Goal: Book appointment/travel/reservation

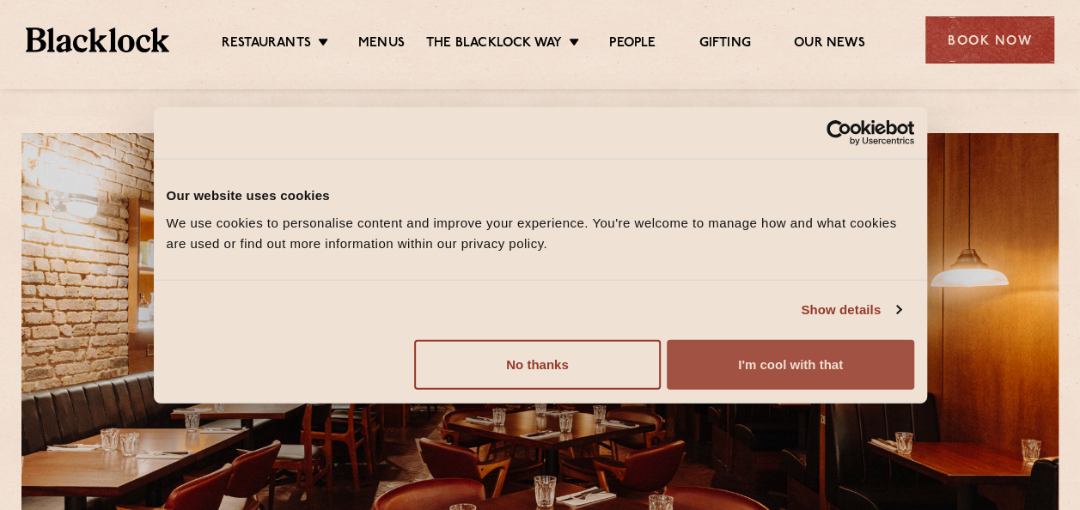
click at [819, 368] on button "I'm cool with that" at bounding box center [790, 364] width 247 height 50
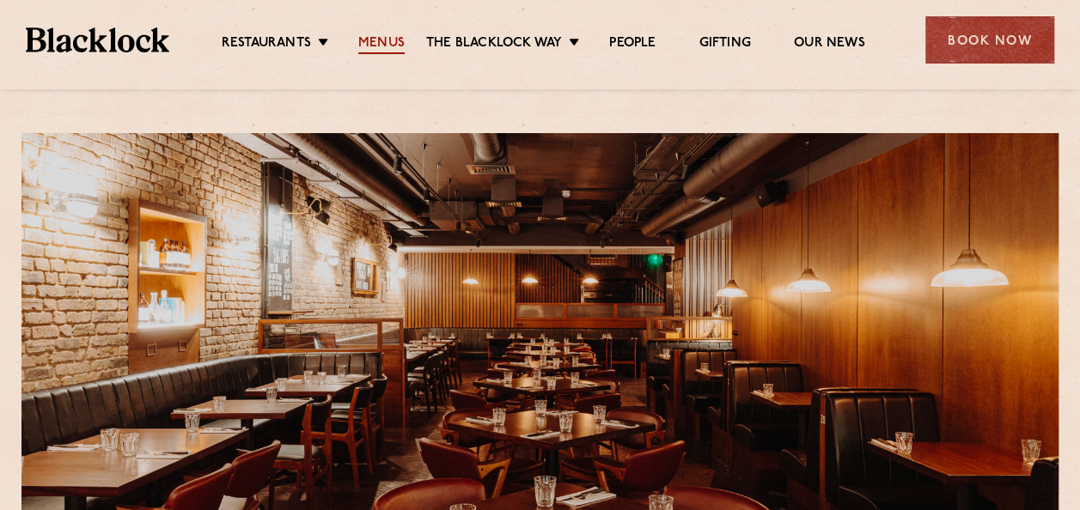
click at [381, 43] on link "Menus" at bounding box center [381, 44] width 46 height 19
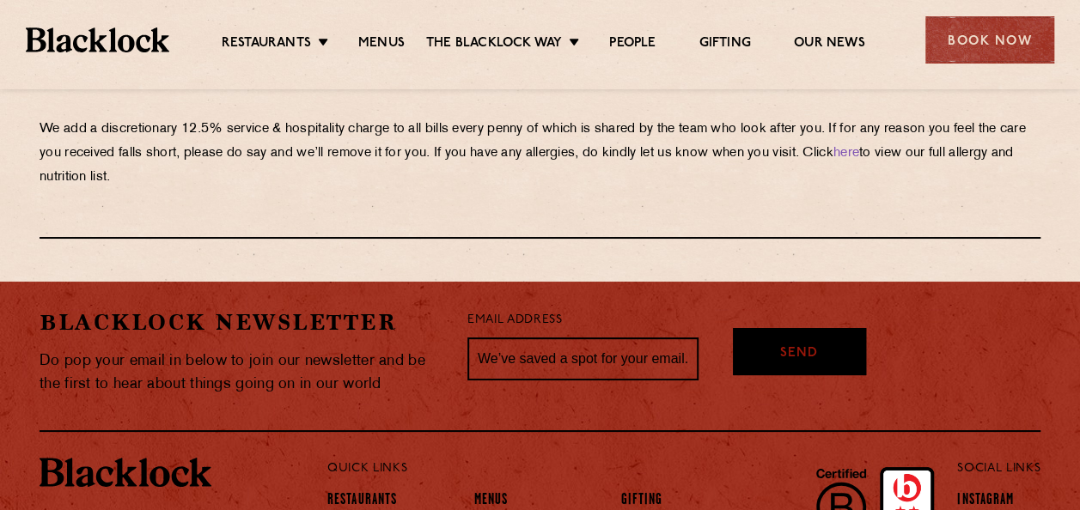
scroll to position [3195, 0]
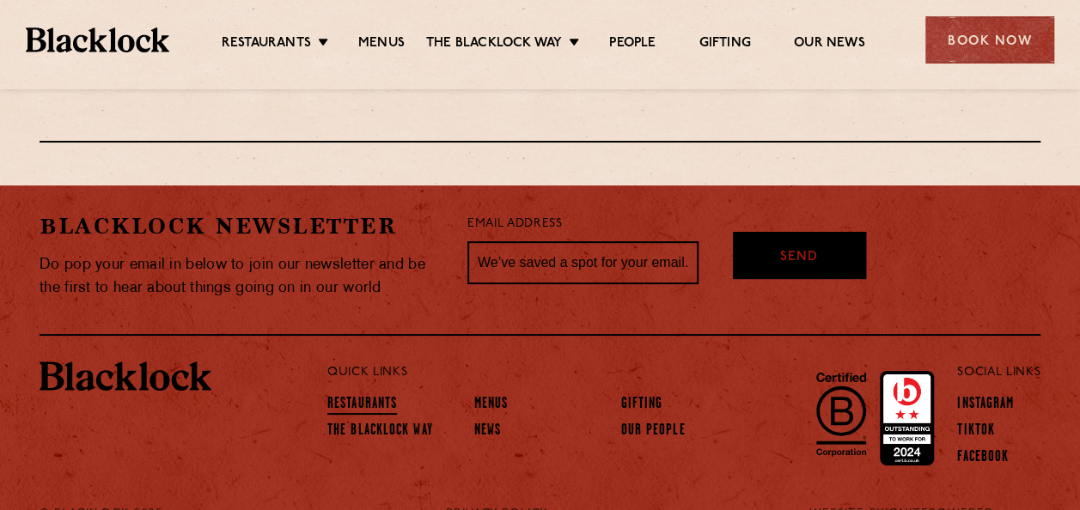
click at [380, 396] on link "Restaurants" at bounding box center [362, 405] width 70 height 19
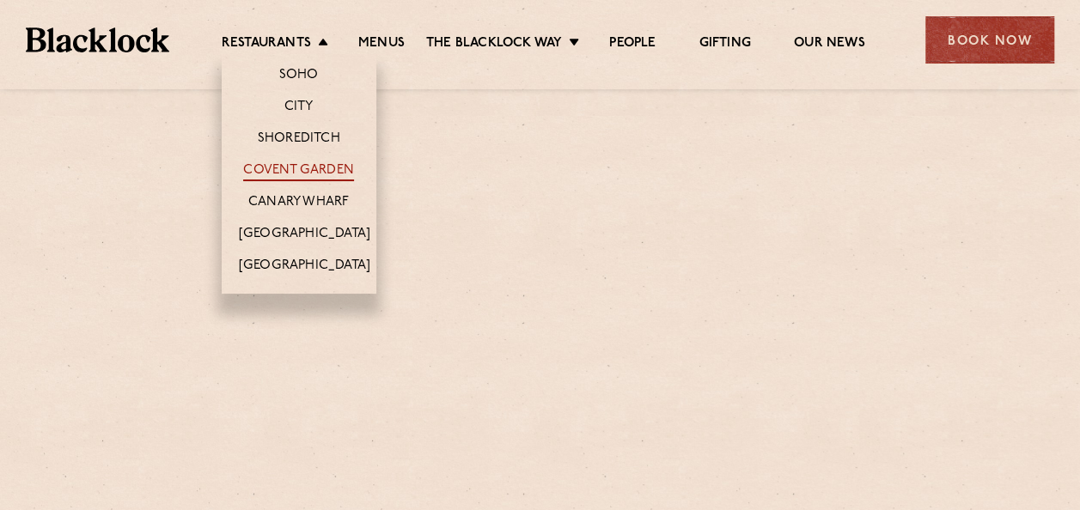
click at [311, 166] on link "Covent Garden" at bounding box center [298, 171] width 111 height 19
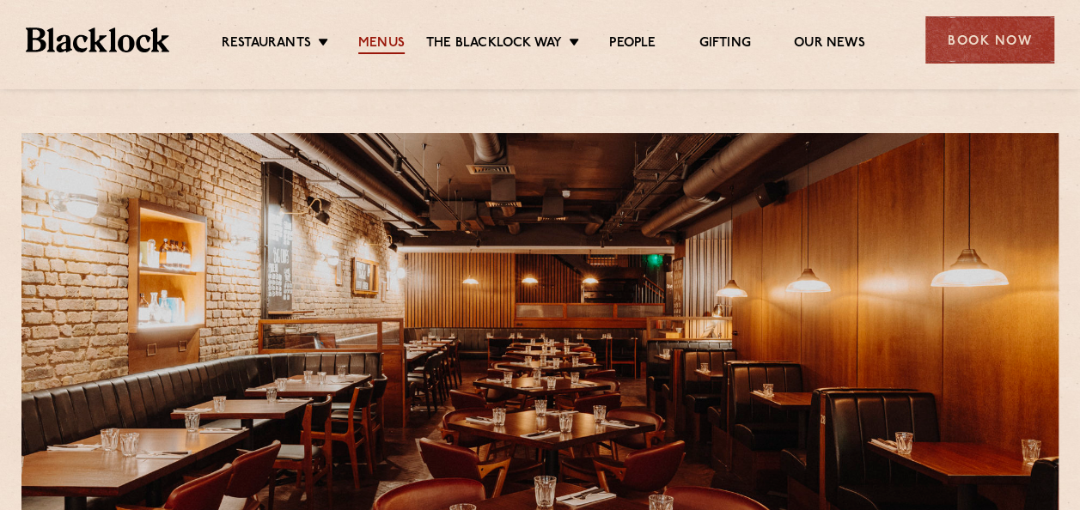
click at [381, 40] on link "Menus" at bounding box center [381, 44] width 46 height 19
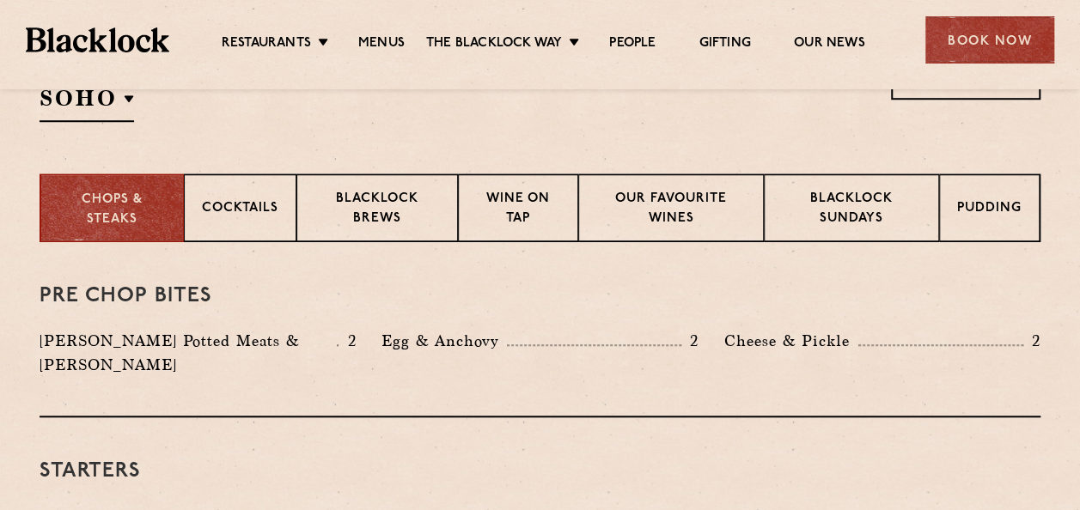
scroll to position [617, 0]
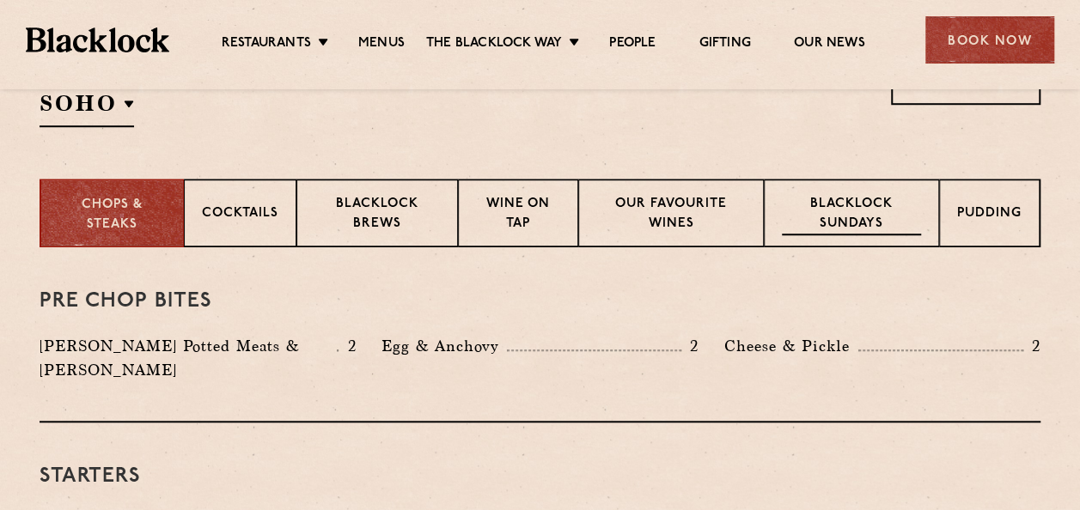
click at [845, 222] on p "Blacklock Sundays" at bounding box center [851, 215] width 139 height 40
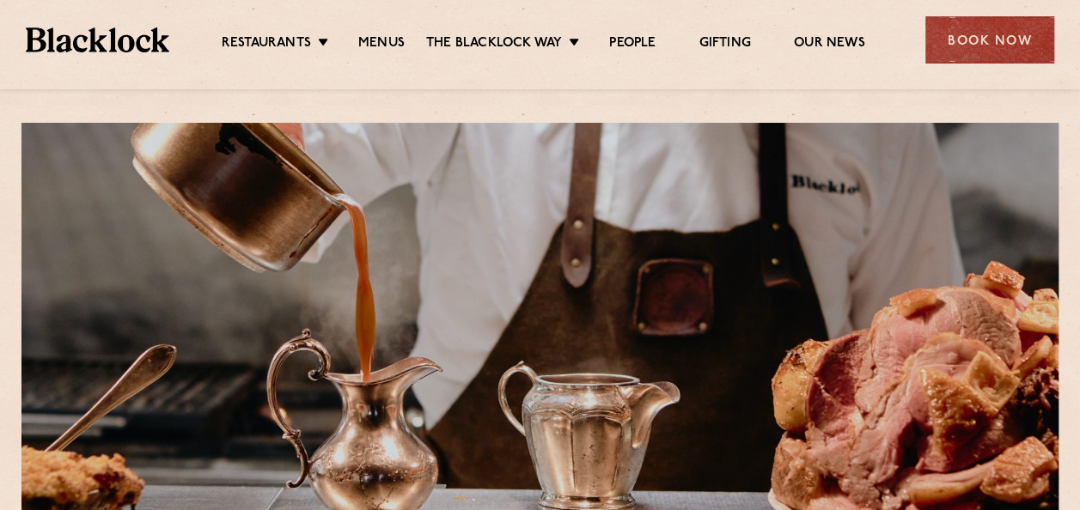
scroll to position [0, 0]
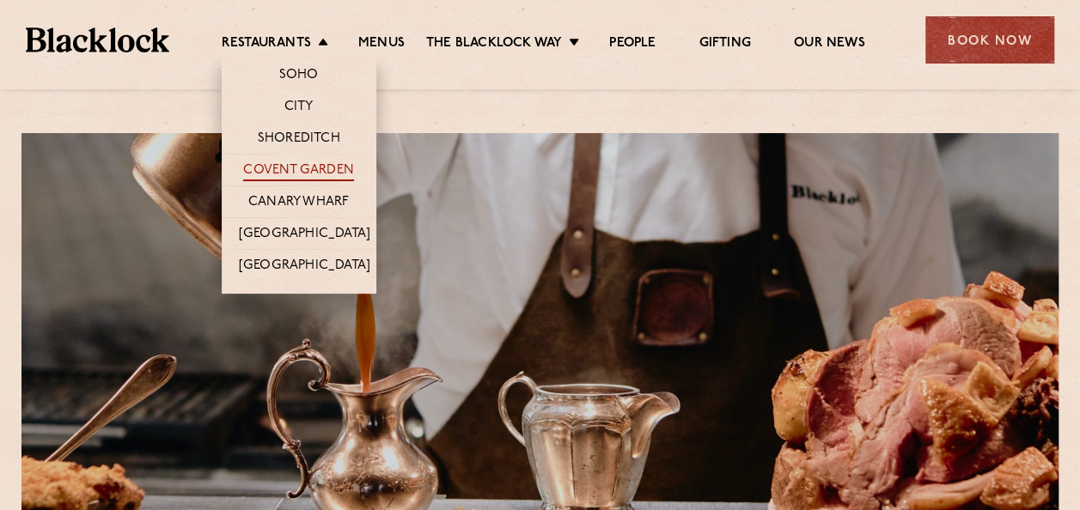
click at [294, 174] on link "Covent Garden" at bounding box center [298, 171] width 111 height 19
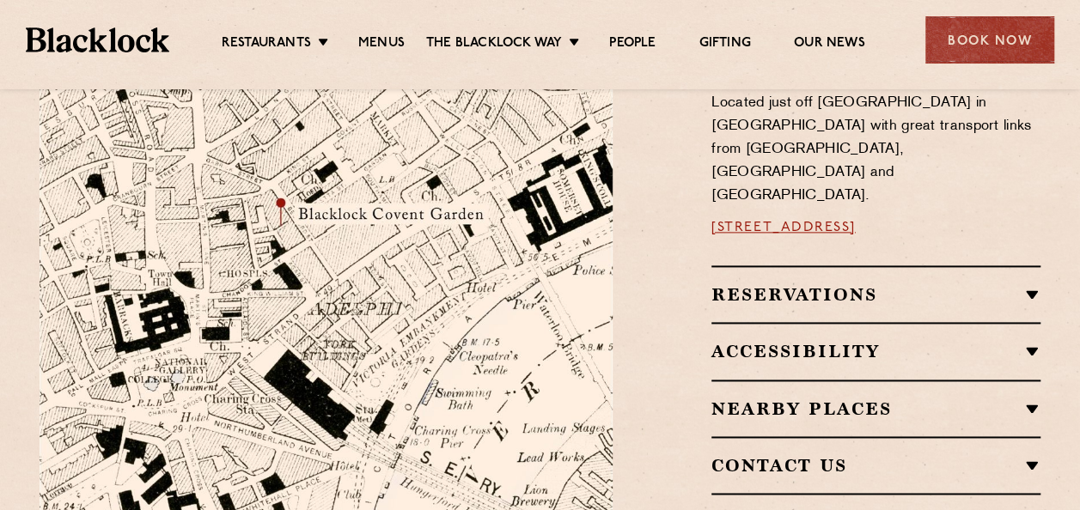
scroll to position [1031, 0]
click at [789, 285] on h2 "Reservations" at bounding box center [875, 295] width 329 height 21
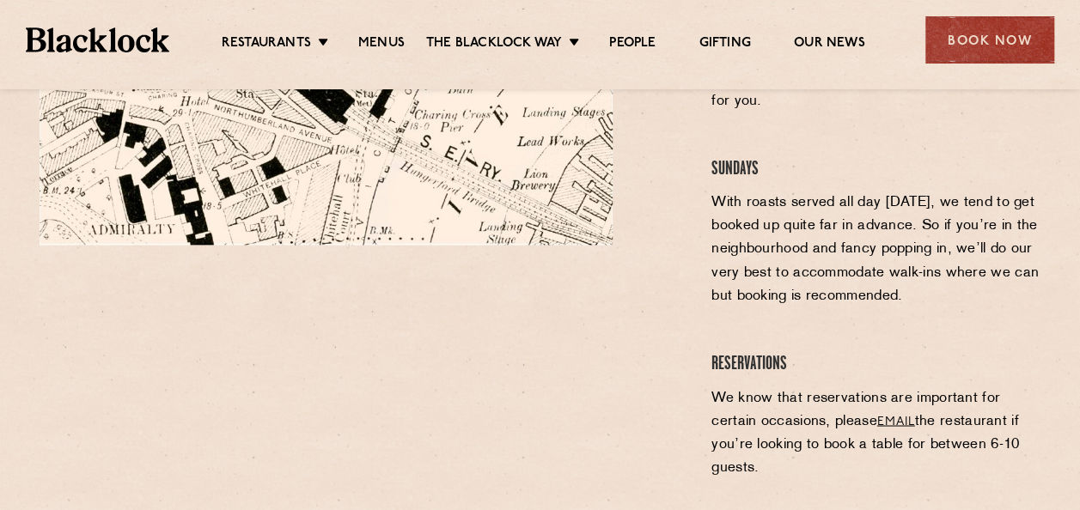
scroll to position [1375, 0]
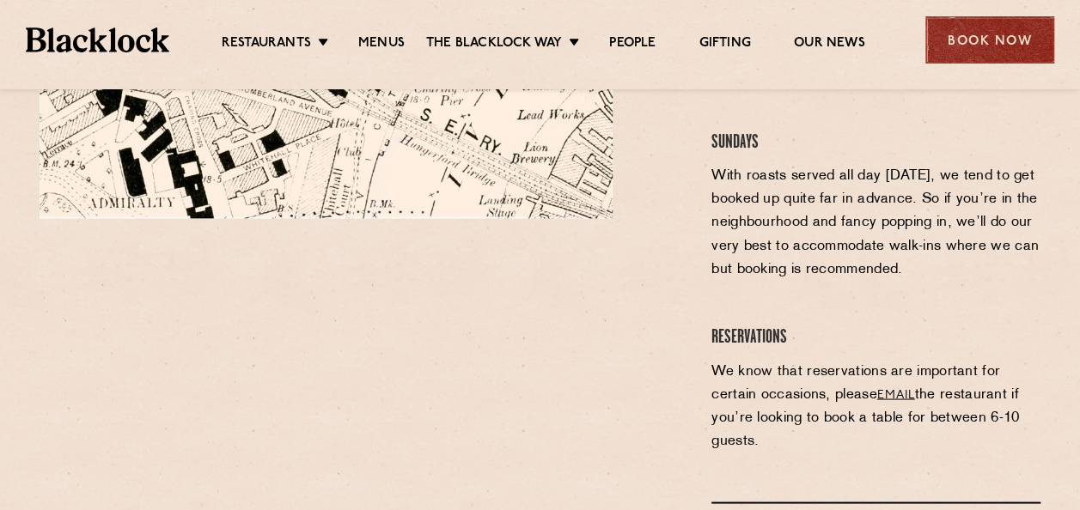
click at [1023, 46] on div "Book Now" at bounding box center [989, 39] width 129 height 47
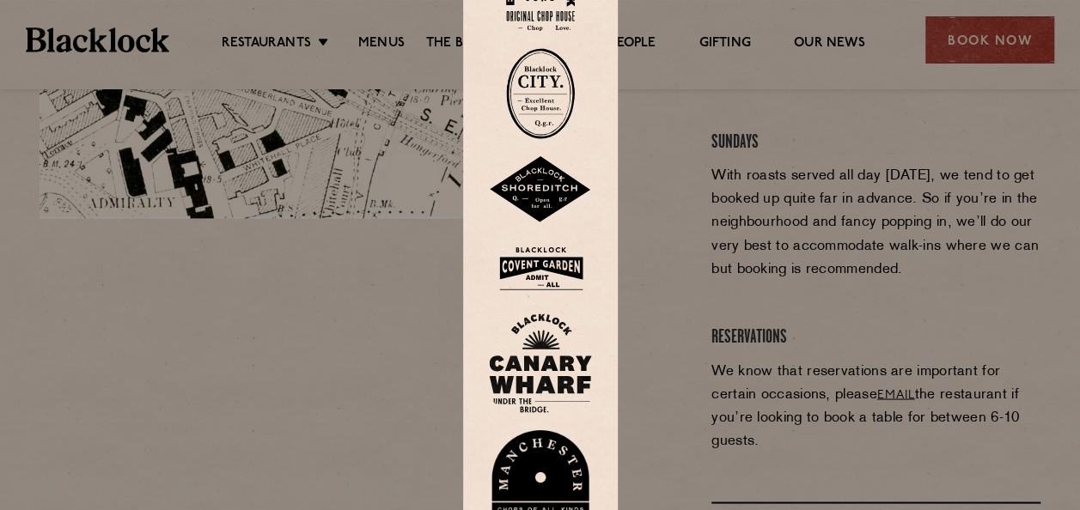
click at [551, 264] on img at bounding box center [540, 269] width 103 height 56
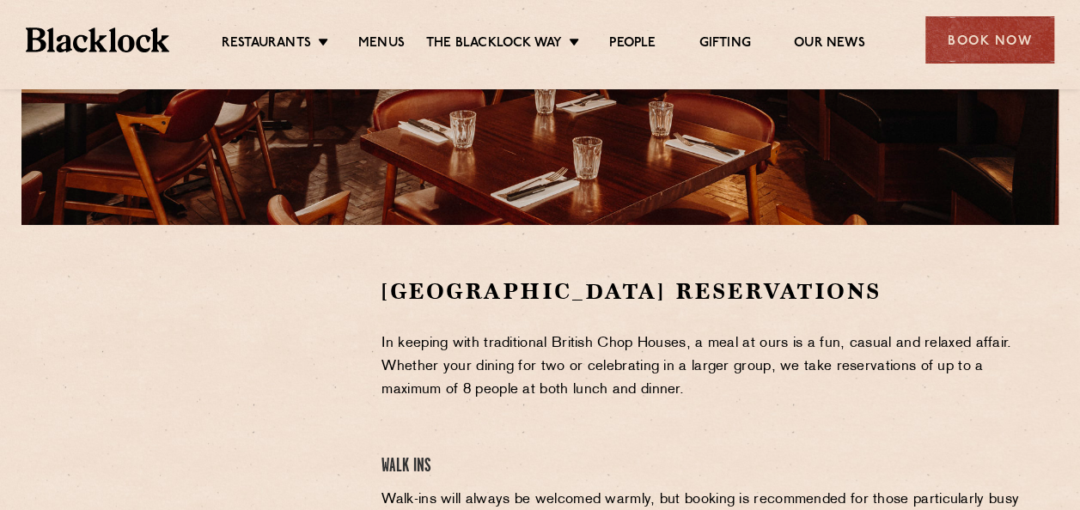
scroll to position [430, 0]
